Goal: Complete application form

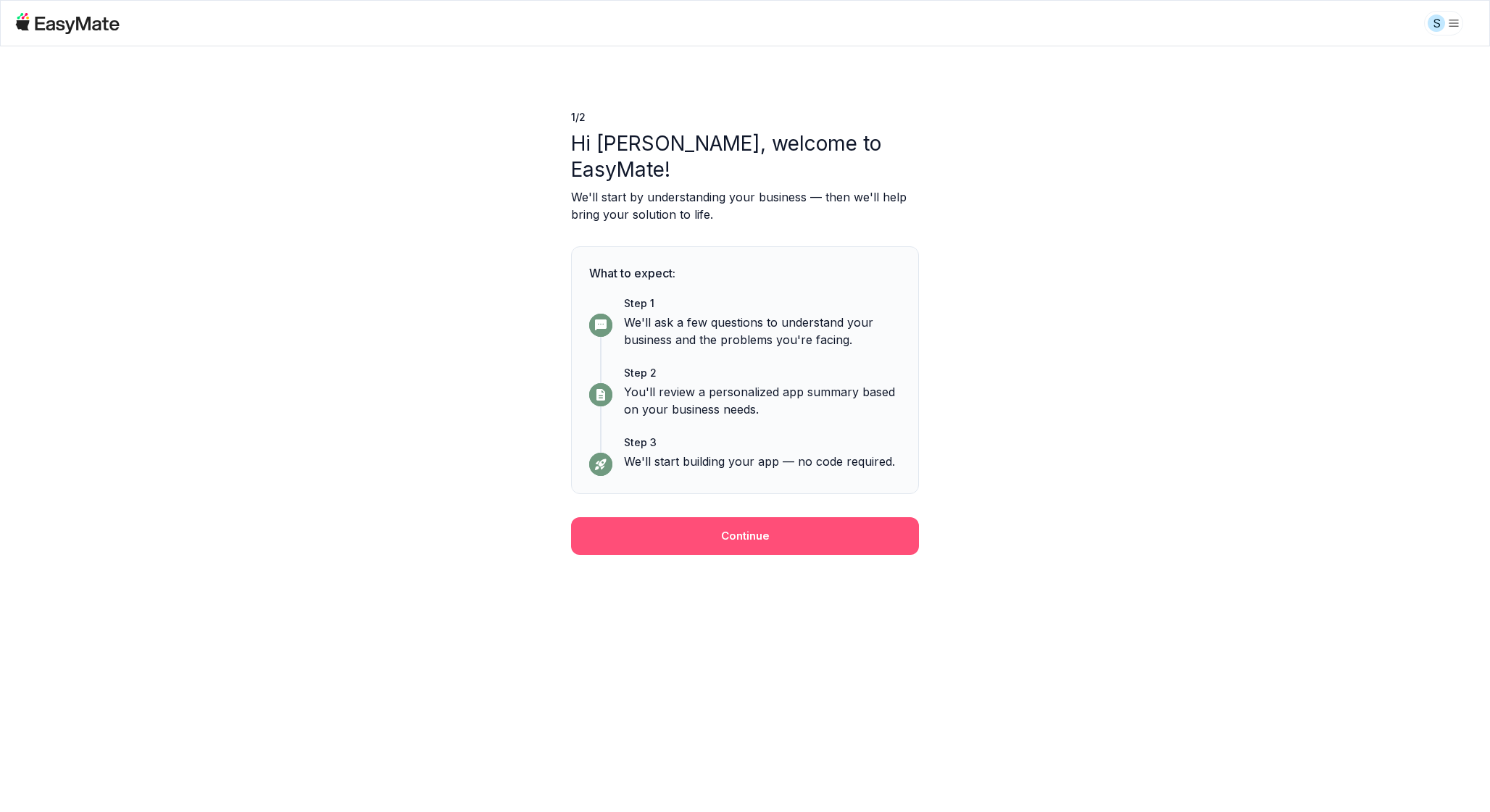
click at [760, 520] on button "Continue" at bounding box center [745, 536] width 348 height 38
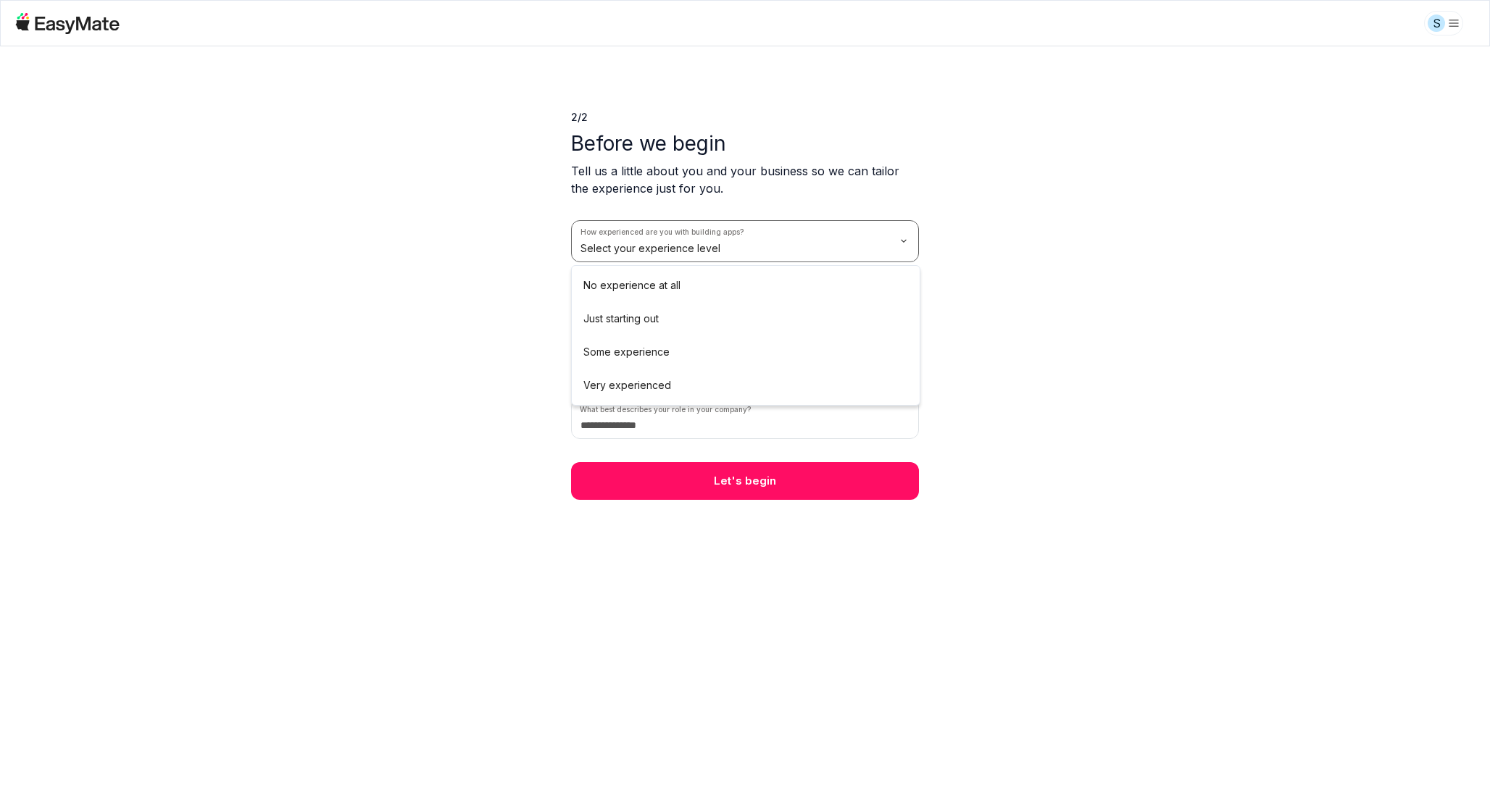
click at [723, 253] on html "S 2 / 2 Before we begin Tell us a little about you and your business so we can …" at bounding box center [745, 406] width 1490 height 812
click at [715, 306] on html "S 2 / 2 Before we begin Tell us a little about you and your business so we can …" at bounding box center [745, 406] width 1490 height 812
click at [689, 361] on html "S 2 / 2 Before we begin Tell us a little about you and your business so we can …" at bounding box center [745, 406] width 1490 height 812
click at [665, 447] on div "2 / 2 Before we begin Tell us a little about you and your business so we can ta…" at bounding box center [745, 273] width 348 height 454
click at [664, 422] on input at bounding box center [745, 419] width 348 height 41
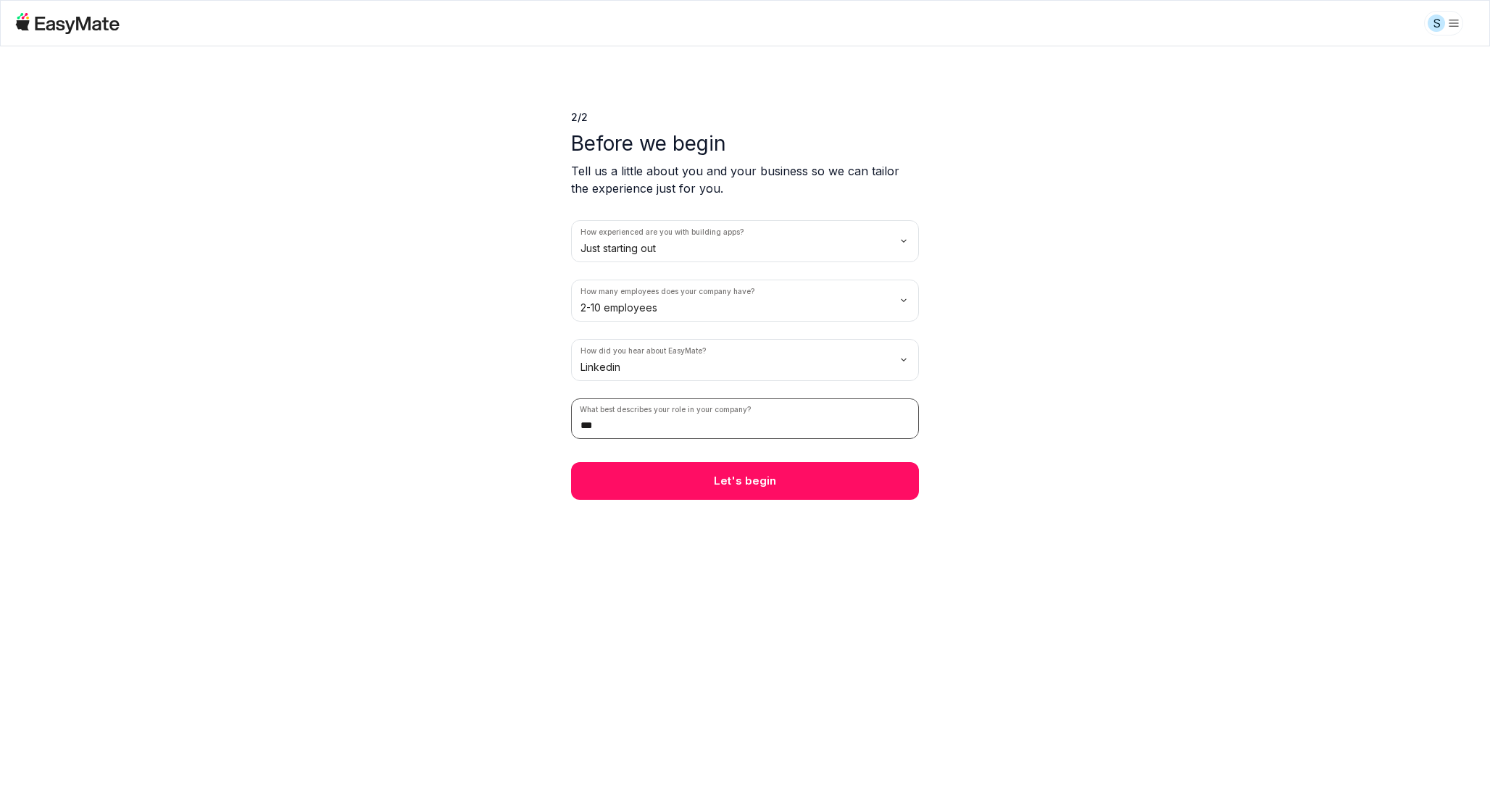
type input "***"
click at [699, 469] on button "Let's begin" at bounding box center [745, 481] width 348 height 38
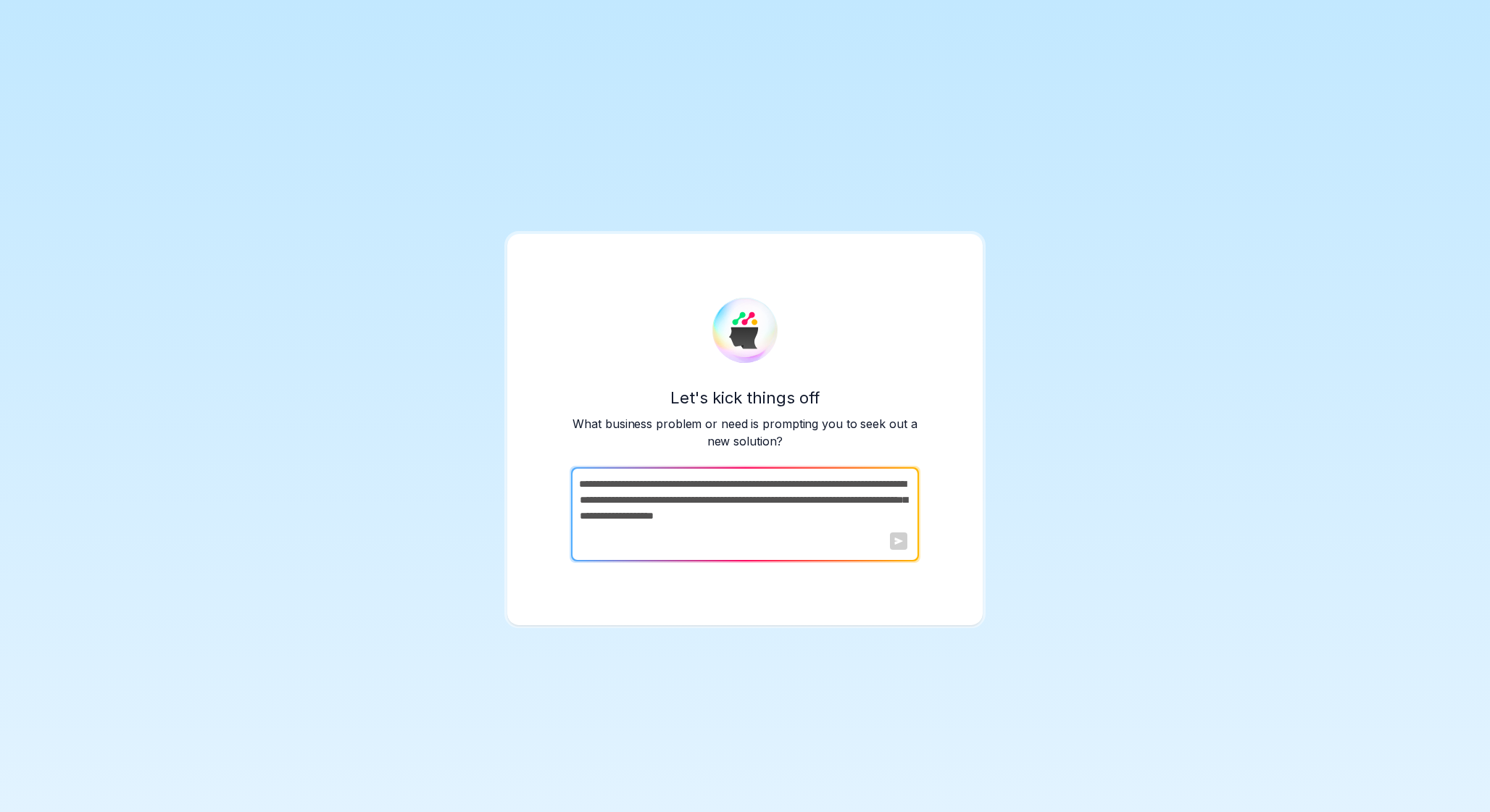
click at [739, 521] on textarea at bounding box center [743, 514] width 345 height 94
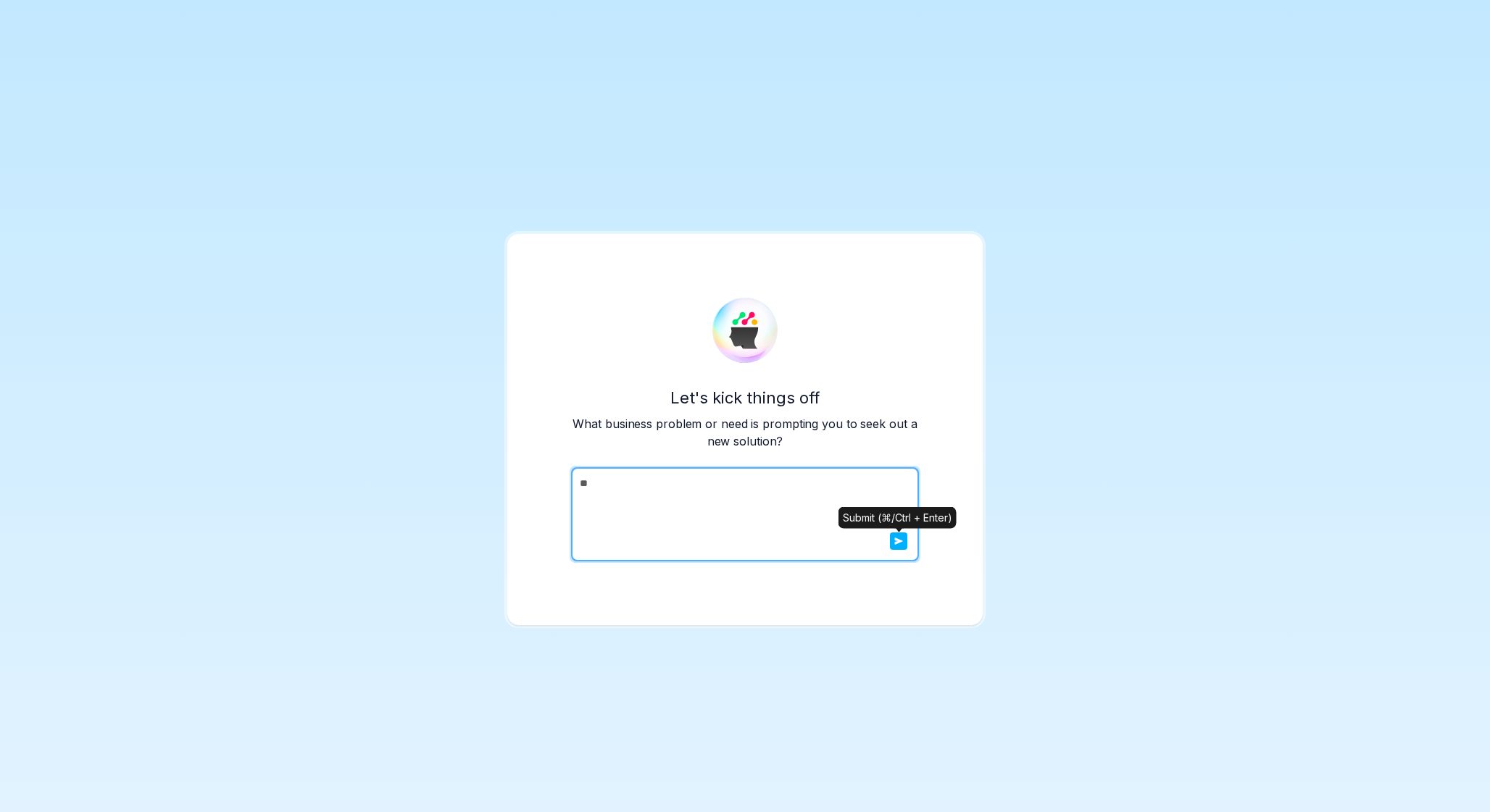
type textarea "**"
click at [893, 540] on button "submit" at bounding box center [899, 541] width 17 height 17
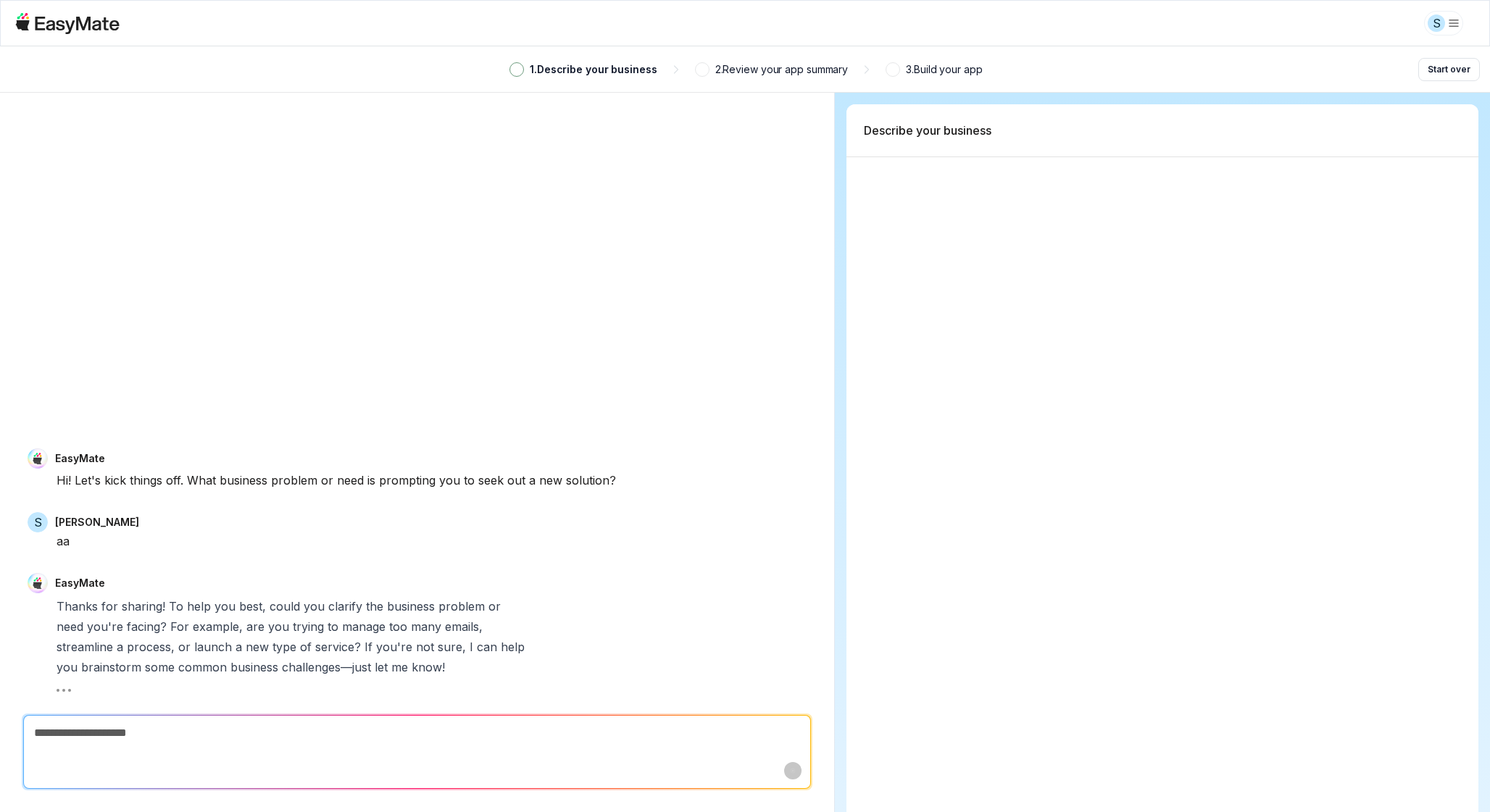
click at [1022, 232] on div at bounding box center [1162, 572] width 632 height 829
type textarea "*"
